Goal: Transaction & Acquisition: Purchase product/service

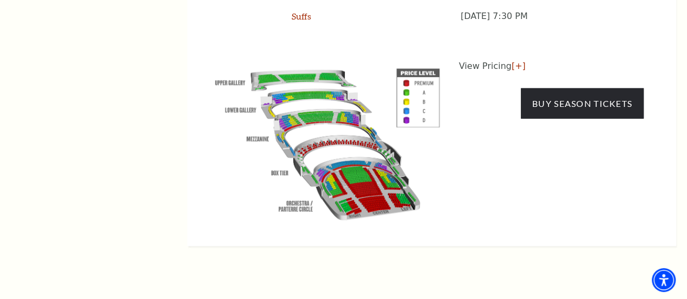
scroll to position [1086, 0]
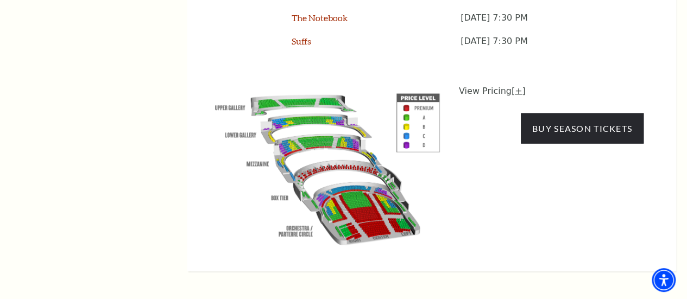
click at [512, 89] on link "[+]" at bounding box center [519, 91] width 14 height 10
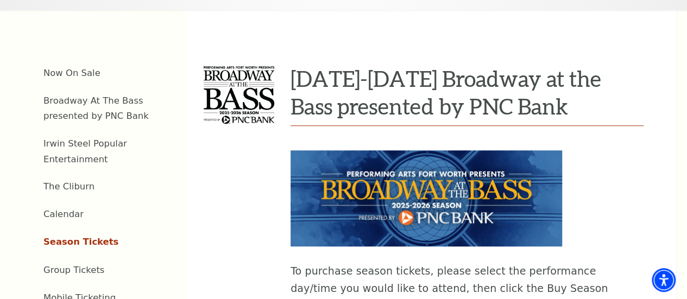
scroll to position [326, 0]
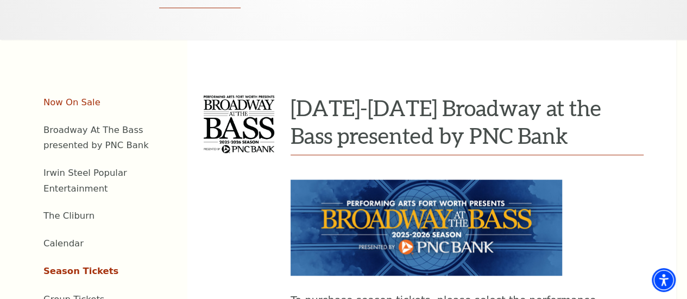
click at [56, 108] on link "Now On Sale" at bounding box center [71, 102] width 57 height 10
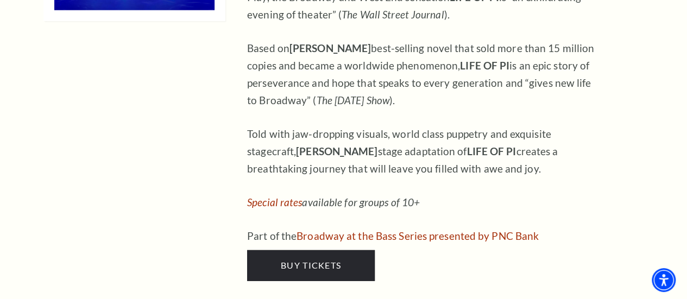
scroll to position [1466, 0]
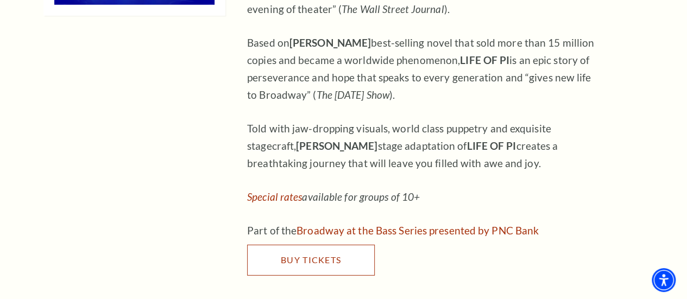
click at [312, 255] on span "Buy Tickets" at bounding box center [311, 260] width 60 height 10
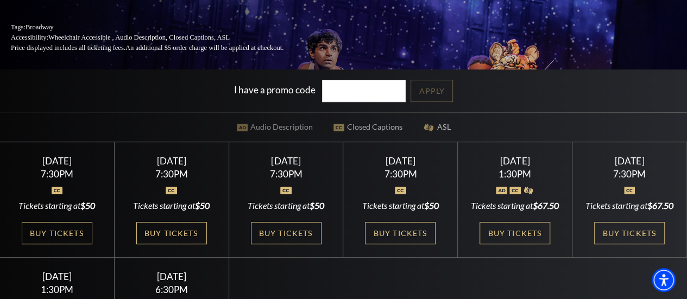
scroll to position [163, 0]
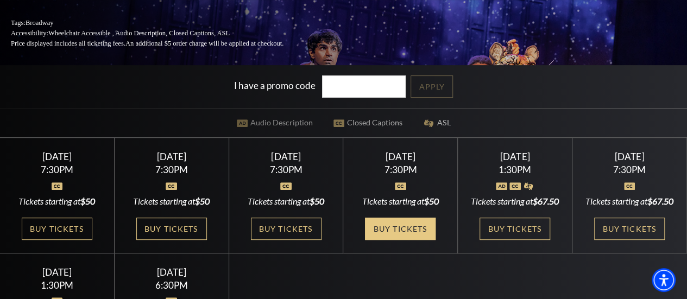
click at [394, 229] on link "Buy Tickets" at bounding box center [400, 229] width 71 height 22
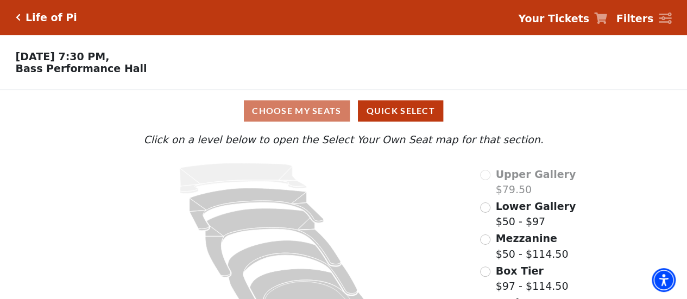
scroll to position [55, 0]
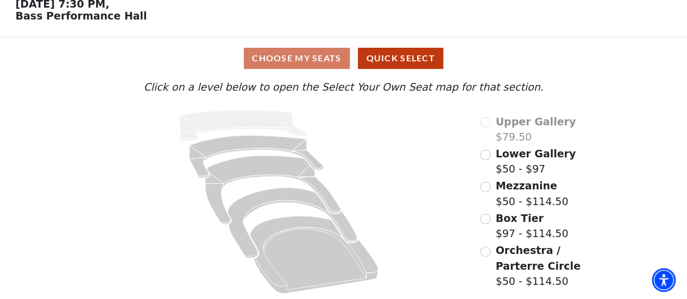
click at [323, 51] on div "Choose My Seats Quick Select" at bounding box center [343, 58] width 515 height 21
click at [324, 57] on div "Choose My Seats Quick Select" at bounding box center [343, 58] width 515 height 21
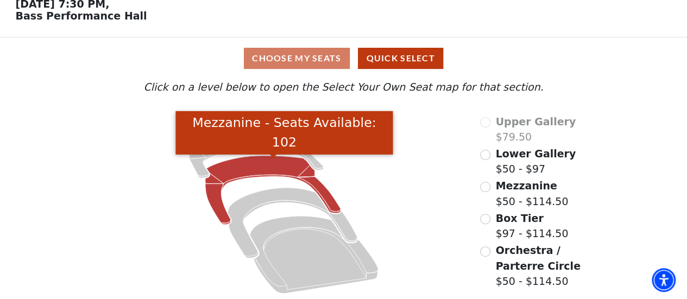
click at [217, 186] on icon "Mezzanine - Seats Available: 102" at bounding box center [272, 190] width 135 height 69
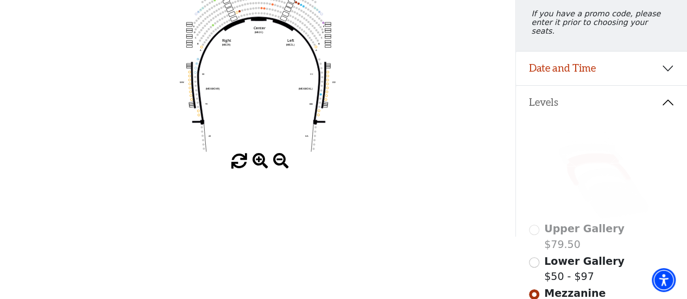
scroll to position [146, 0]
